Goal: Go to known website: Access a specific website the user already knows

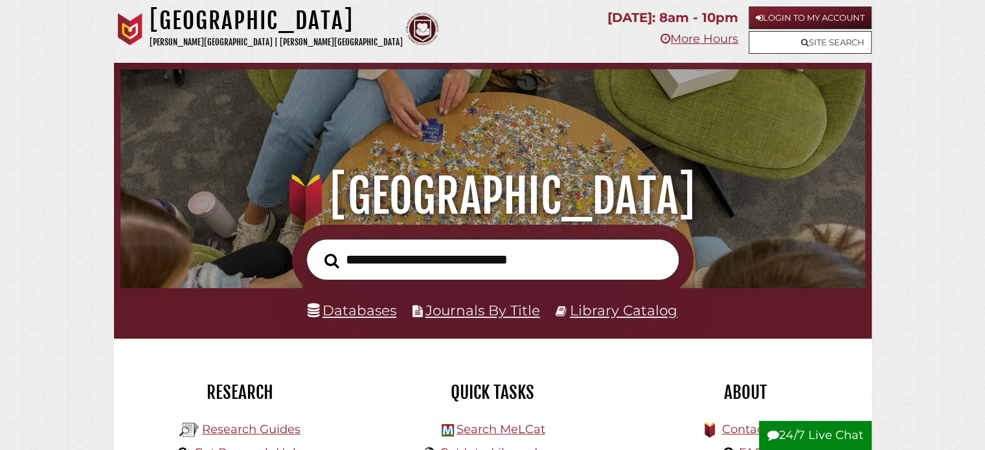
scroll to position [246, 738]
click at [797, 16] on link "Login to My Account" at bounding box center [810, 17] width 123 height 23
click at [783, 8] on link "Login to My Account" at bounding box center [810, 17] width 123 height 23
click at [800, 12] on link "Login to My Account" at bounding box center [810, 17] width 123 height 23
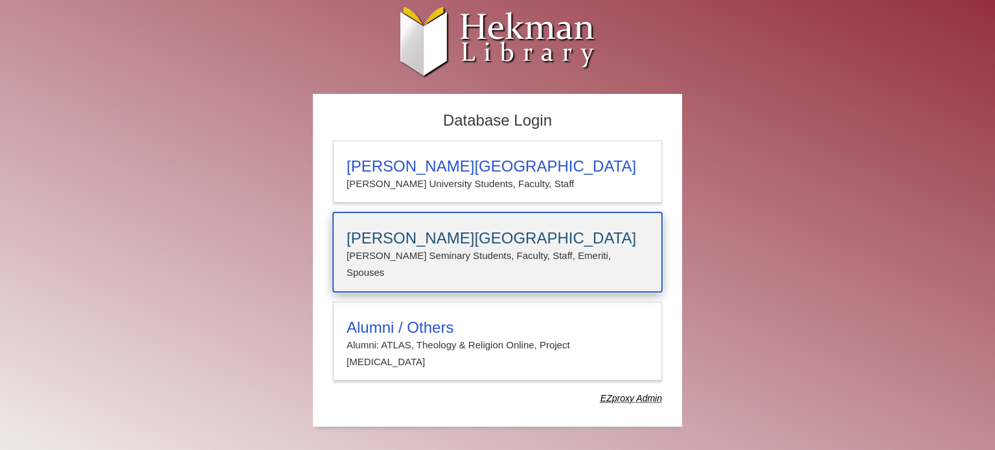
click at [626, 233] on h3 "Calvin Theological Seminary" at bounding box center [497, 238] width 302 height 18
